Goal: Information Seeking & Learning: Understand process/instructions

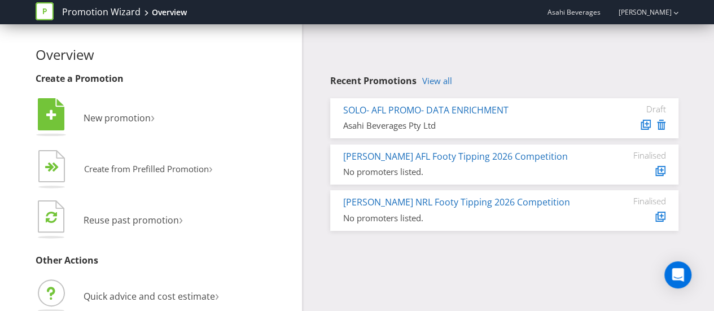
click at [457, 85] on h4 "Recent Promotions View all" at bounding box center [504, 81] width 348 height 10
click at [455, 83] on h4 "Recent Promotions View all" at bounding box center [504, 81] width 348 height 10
click at [445, 82] on link "View all" at bounding box center [437, 81] width 30 height 10
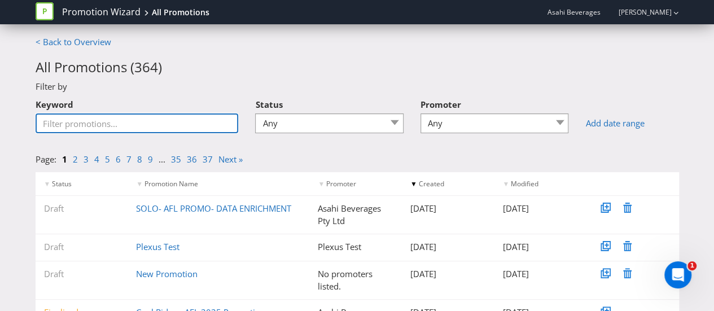
click at [161, 122] on input "Keyword" at bounding box center [137, 123] width 203 height 20
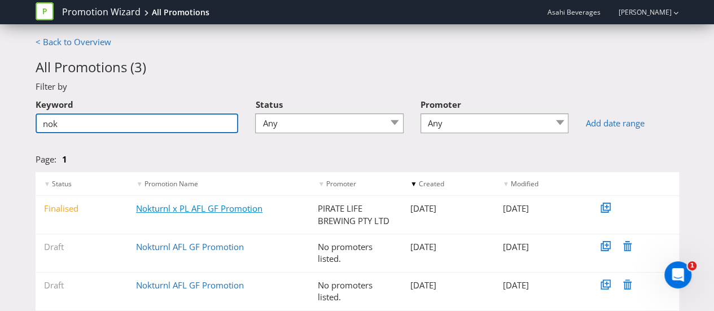
type input "nok"
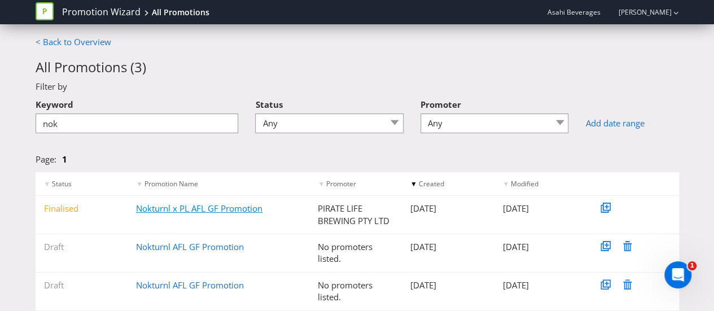
click at [218, 208] on link "Nokturnl x PL AFL GF Promotion" at bounding box center [199, 208] width 126 height 11
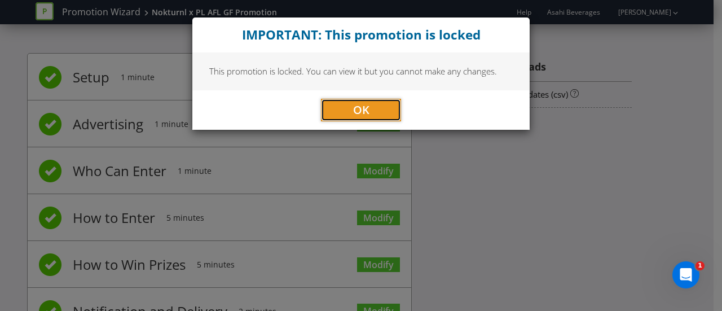
click at [336, 105] on button "OK" at bounding box center [361, 110] width 80 height 23
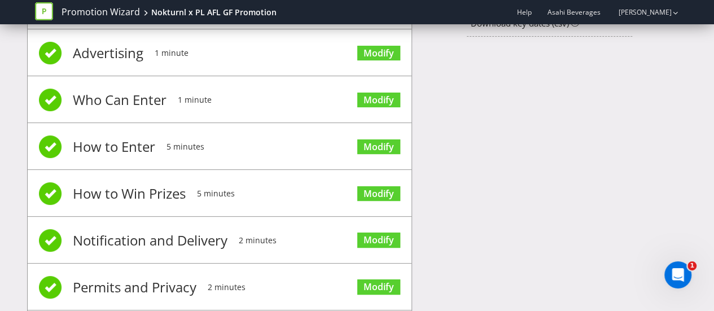
scroll to position [113, 0]
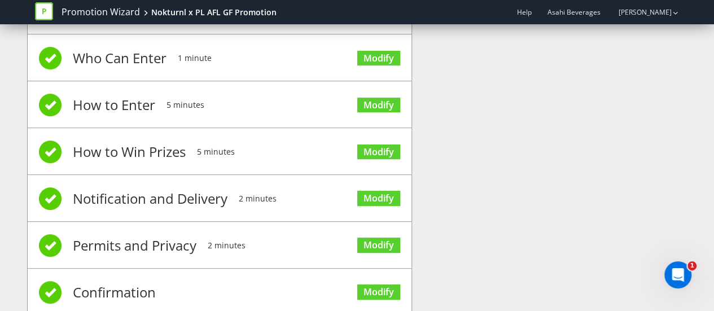
click at [49, 196] on span at bounding box center [50, 198] width 23 height 23
click at [378, 199] on link "Modify" at bounding box center [378, 198] width 43 height 15
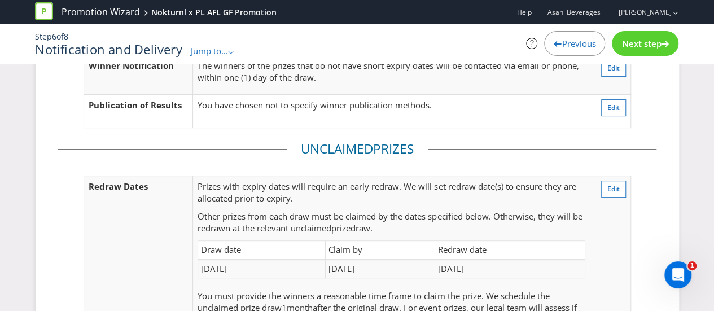
scroll to position [56, 0]
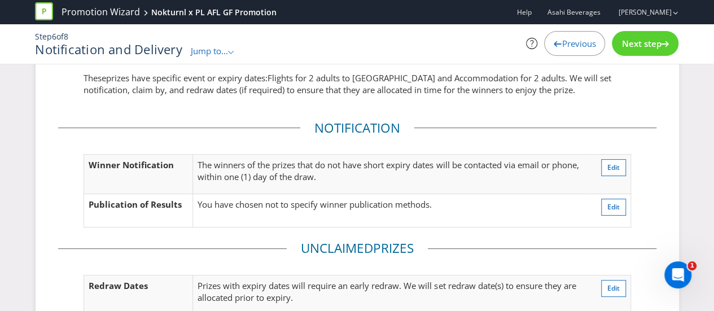
click at [556, 51] on div "Previous" at bounding box center [574, 43] width 61 height 25
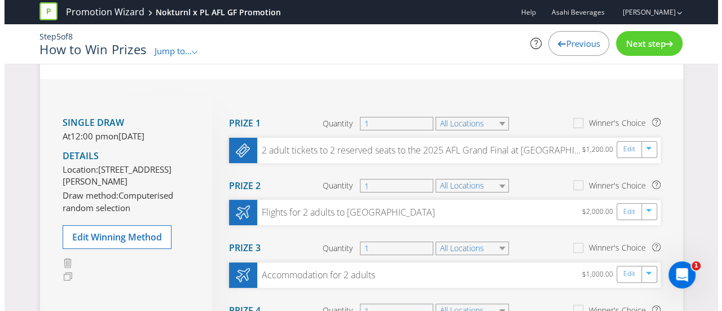
scroll to position [56, 0]
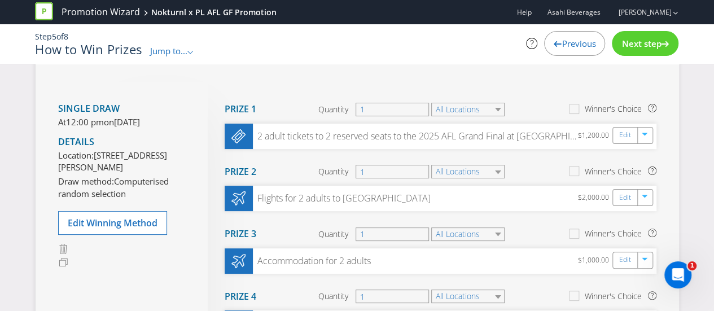
click at [569, 47] on span "Previous" at bounding box center [578, 43] width 34 height 11
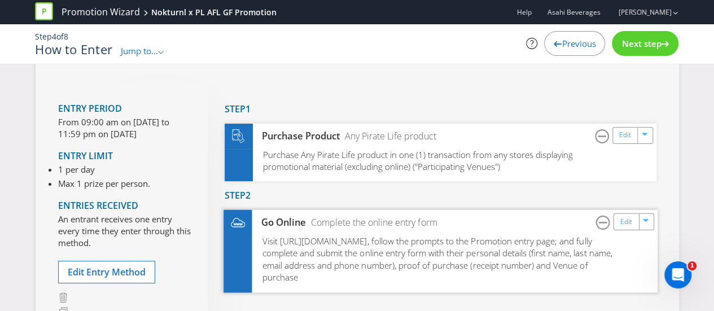
click at [343, 243] on span "Visit [URL][DOMAIN_NAME], follow the prompts to the Promotion entry page; and f…" at bounding box center [437, 259] width 350 height 48
click at [623, 220] on link "Edit" at bounding box center [625, 221] width 12 height 13
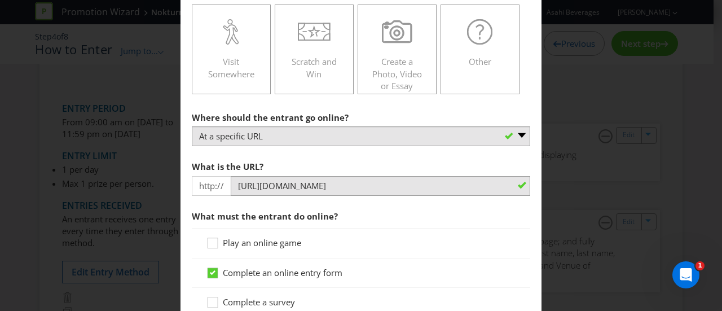
scroll to position [508, 0]
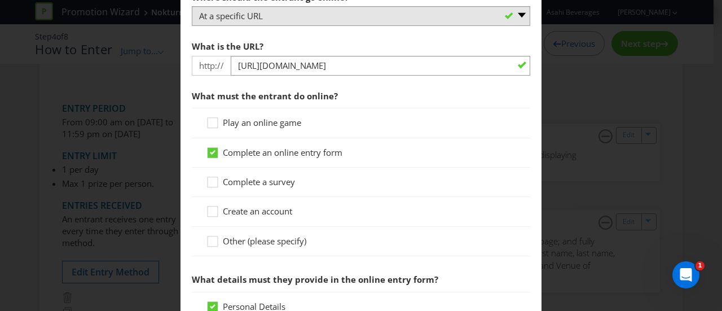
drag, startPoint x: 375, startPoint y: 52, endPoint x: 375, endPoint y: 58, distance: 5.7
click at [375, 52] on div "What is the URL? http:// [URL][DOMAIN_NAME]" at bounding box center [361, 55] width 338 height 41
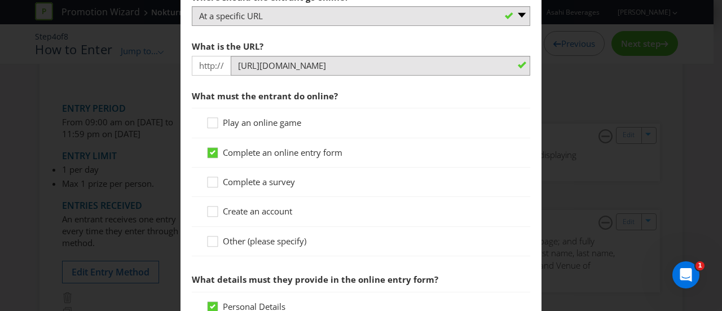
click at [104, 91] on div "How to Enter Did You Know IMI research shows that ease of participation is one …" at bounding box center [361, 155] width 722 height 311
click at [552, 61] on div "How to Enter Did You Know IMI research shows that ease of participation is one …" at bounding box center [361, 155] width 722 height 311
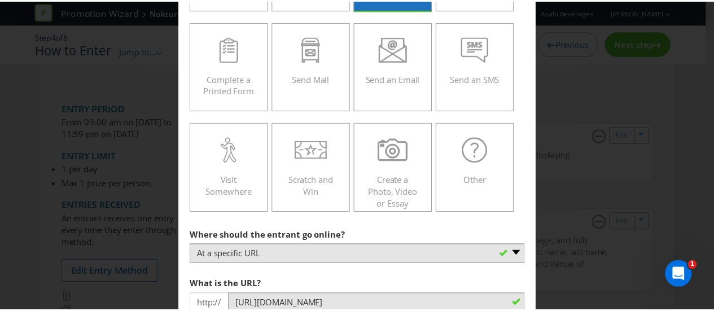
scroll to position [0, 0]
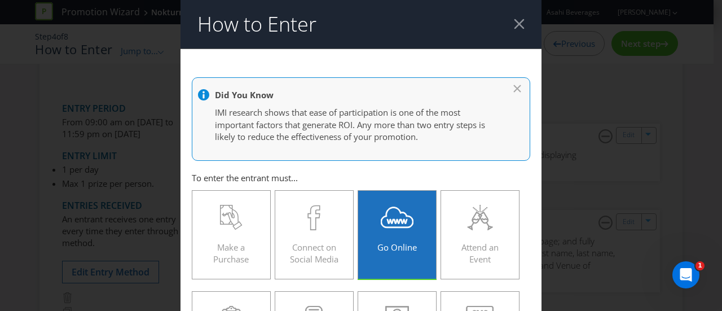
click at [514, 28] on div at bounding box center [519, 24] width 11 height 11
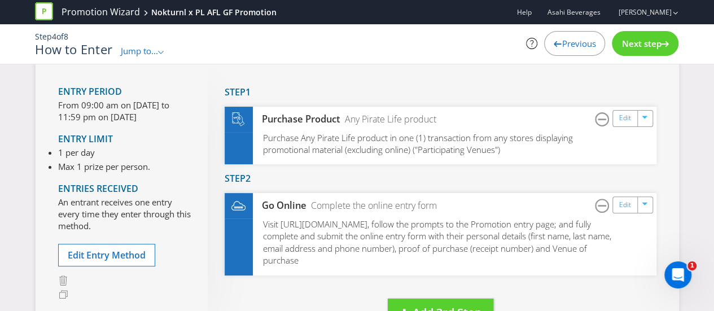
scroll to position [56, 0]
